Goal: Transaction & Acquisition: Purchase product/service

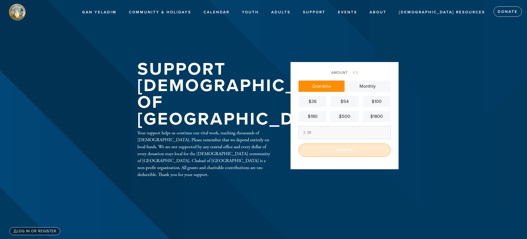
type input "20"
click at [326, 151] on input "Donate" at bounding box center [345, 150] width 92 height 13
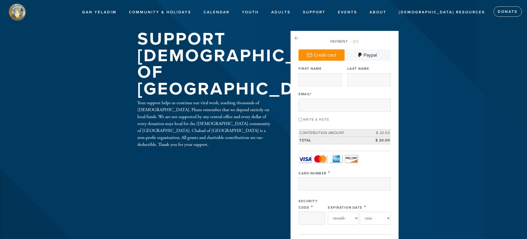
click at [324, 72] on div "First Name" at bounding box center [320, 75] width 43 height 21
click at [324, 76] on input "First Name" at bounding box center [320, 79] width 43 height 13
type input "[PERSON_NAME]"
type input "[EMAIL_ADDRESS][DOMAIN_NAME]"
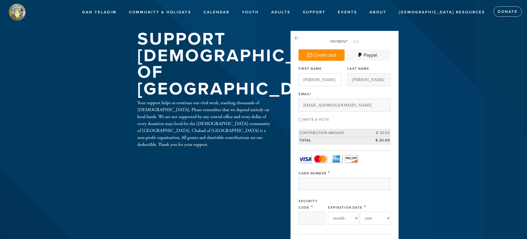
type input "15 KENILWORTH DR W"
type input "[GEOGRAPHIC_DATA]"
type input "06902"
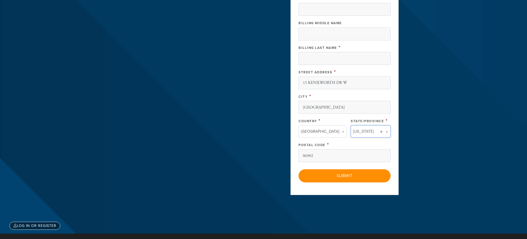
type input "CT"
type input "[GEOGRAPHIC_DATA]"
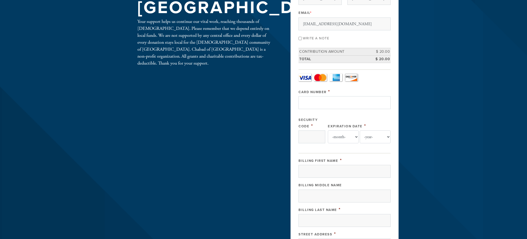
scroll to position [77, 0]
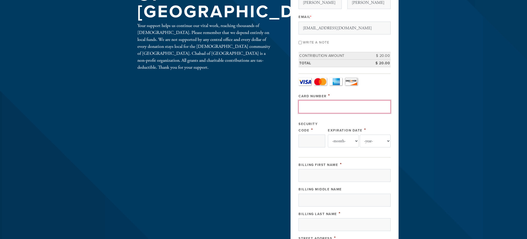
click at [318, 107] on input "Card Number" at bounding box center [345, 106] width 92 height 13
type input "[CREDIT_CARD_NUMBER]"
type input "956"
select select "1"
select select "2029"
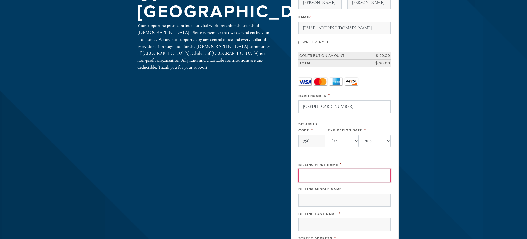
type input "[PERSON_NAME]"
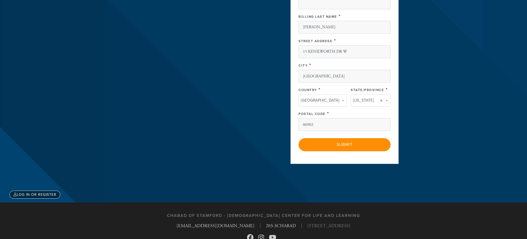
scroll to position [289, 0]
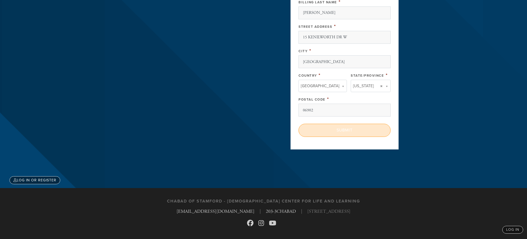
click at [346, 127] on input "Submit" at bounding box center [345, 130] width 92 height 13
